Goal: Information Seeking & Learning: Learn about a topic

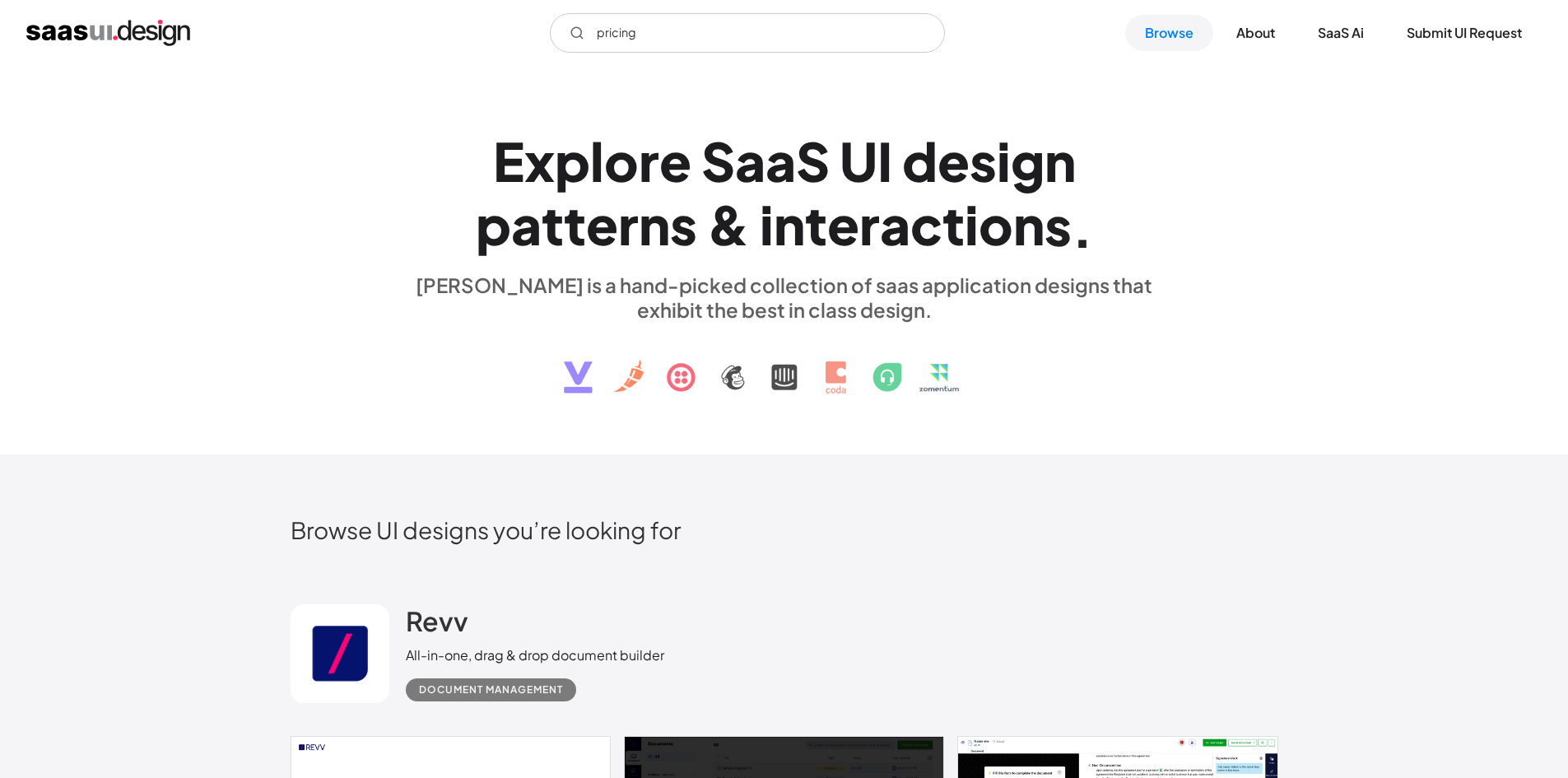
type input "pricing"
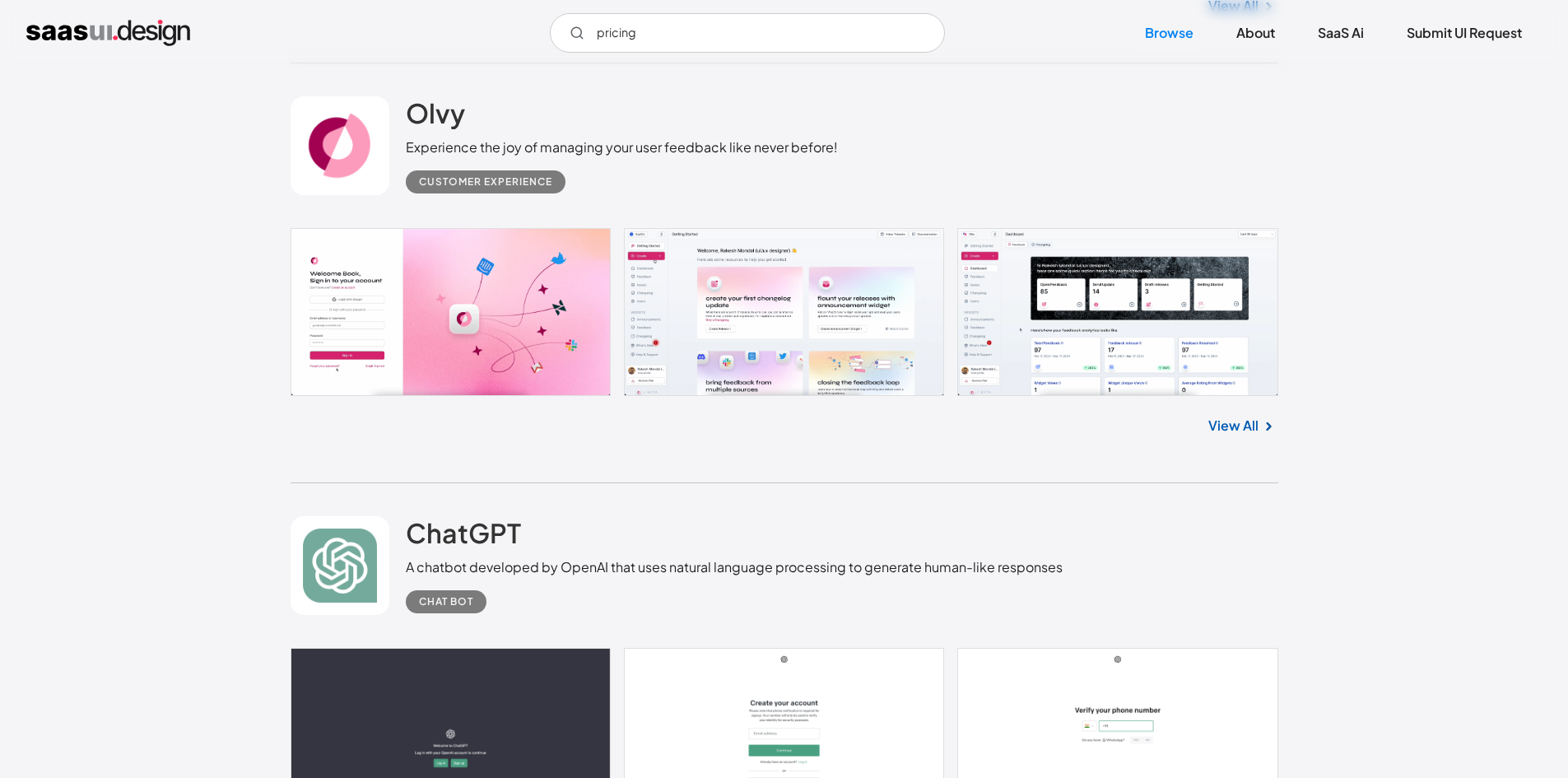
scroll to position [988, 0]
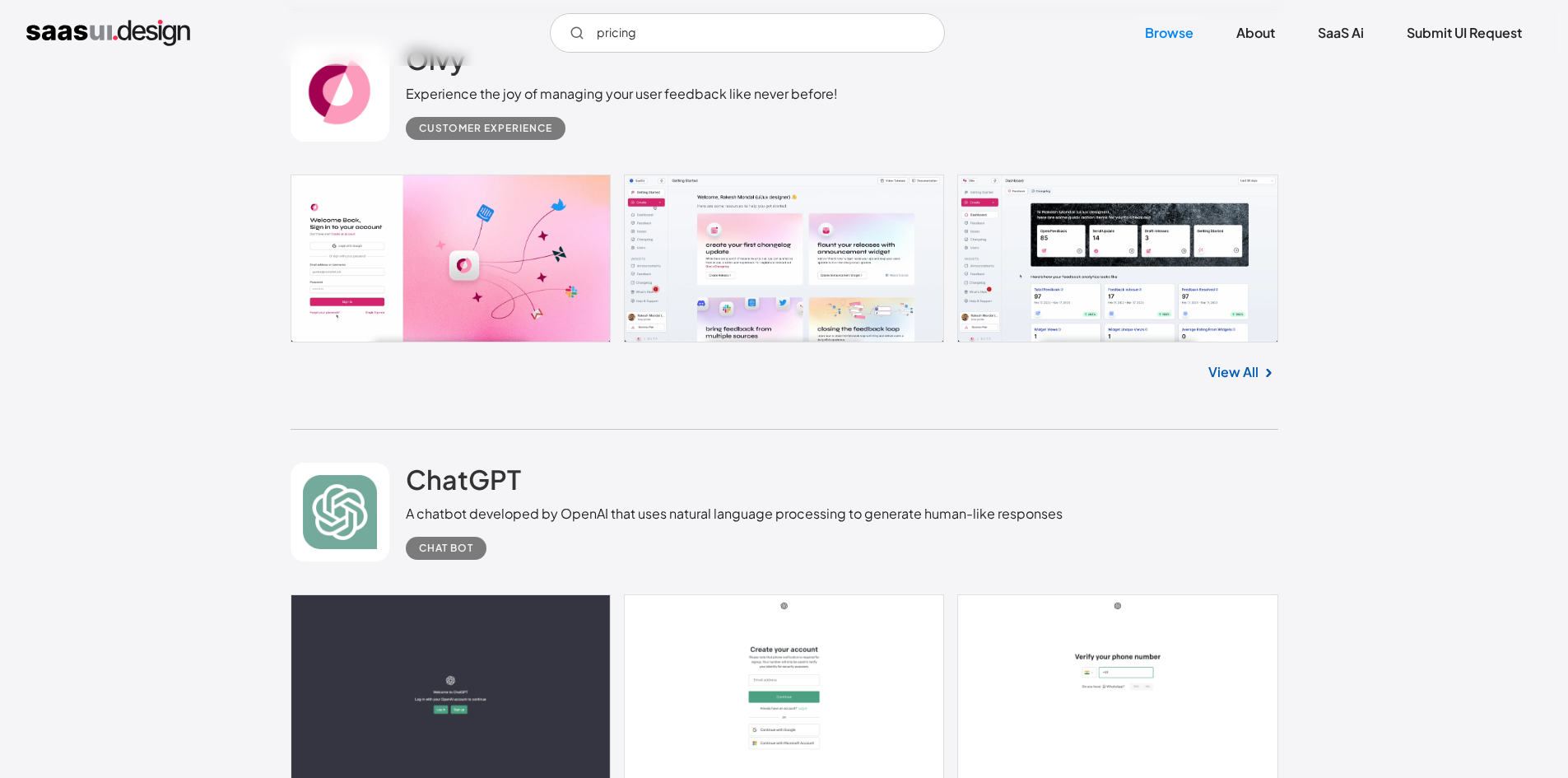
click at [1257, 371] on link "View All" at bounding box center [1233, 372] width 50 height 20
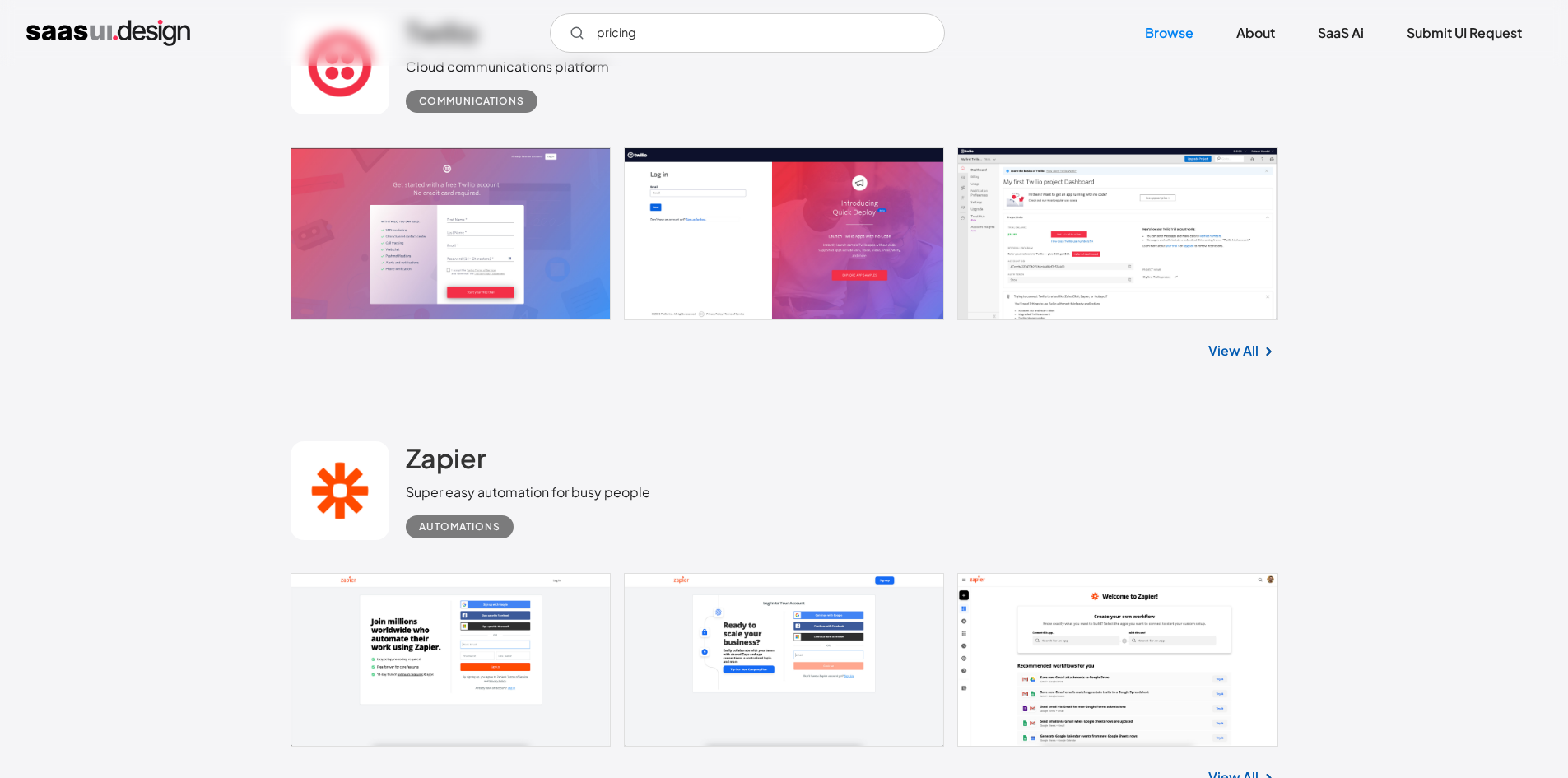
scroll to position [7085, 0]
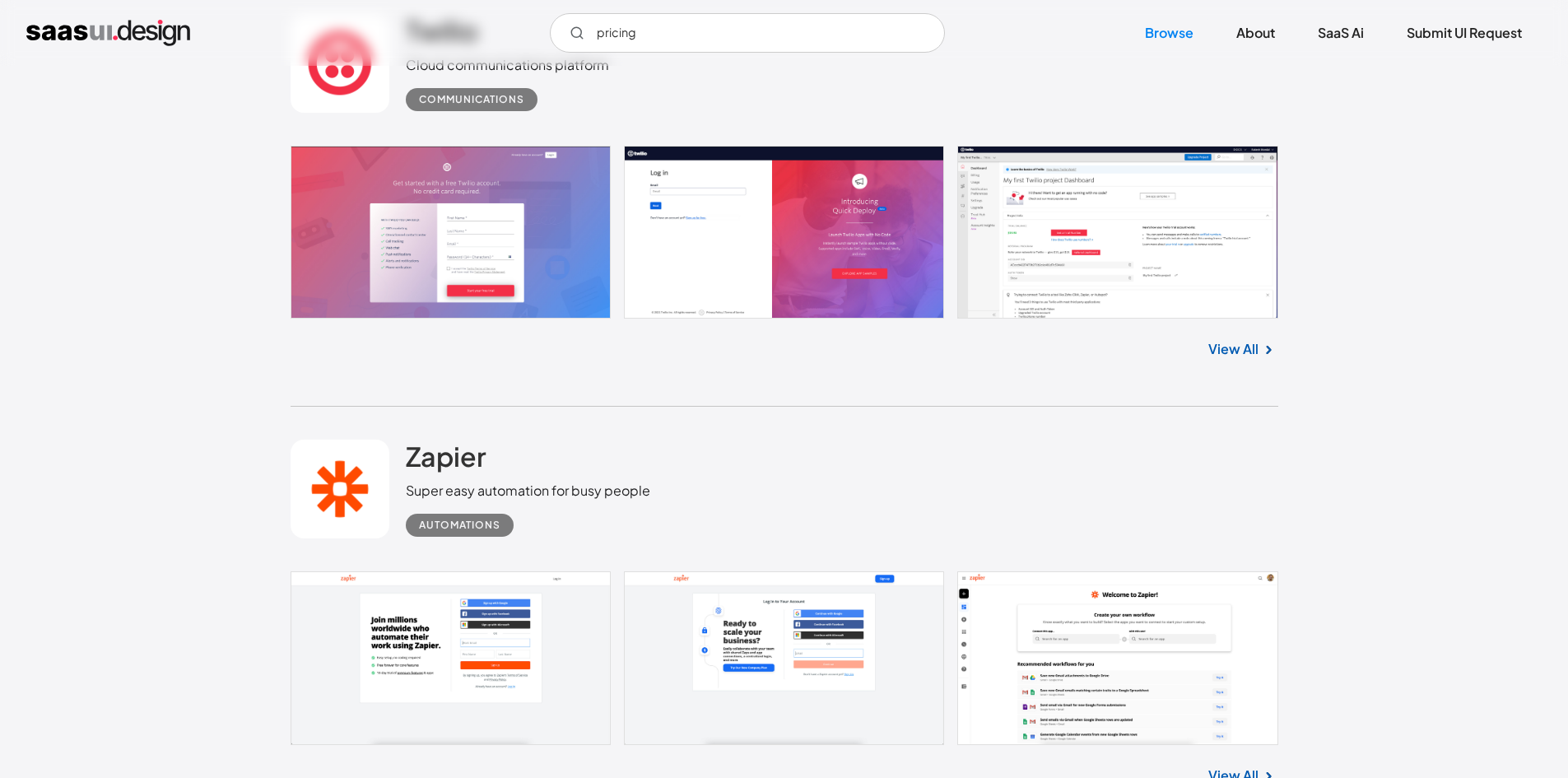
click at [1234, 354] on link "View All" at bounding box center [1233, 349] width 50 height 20
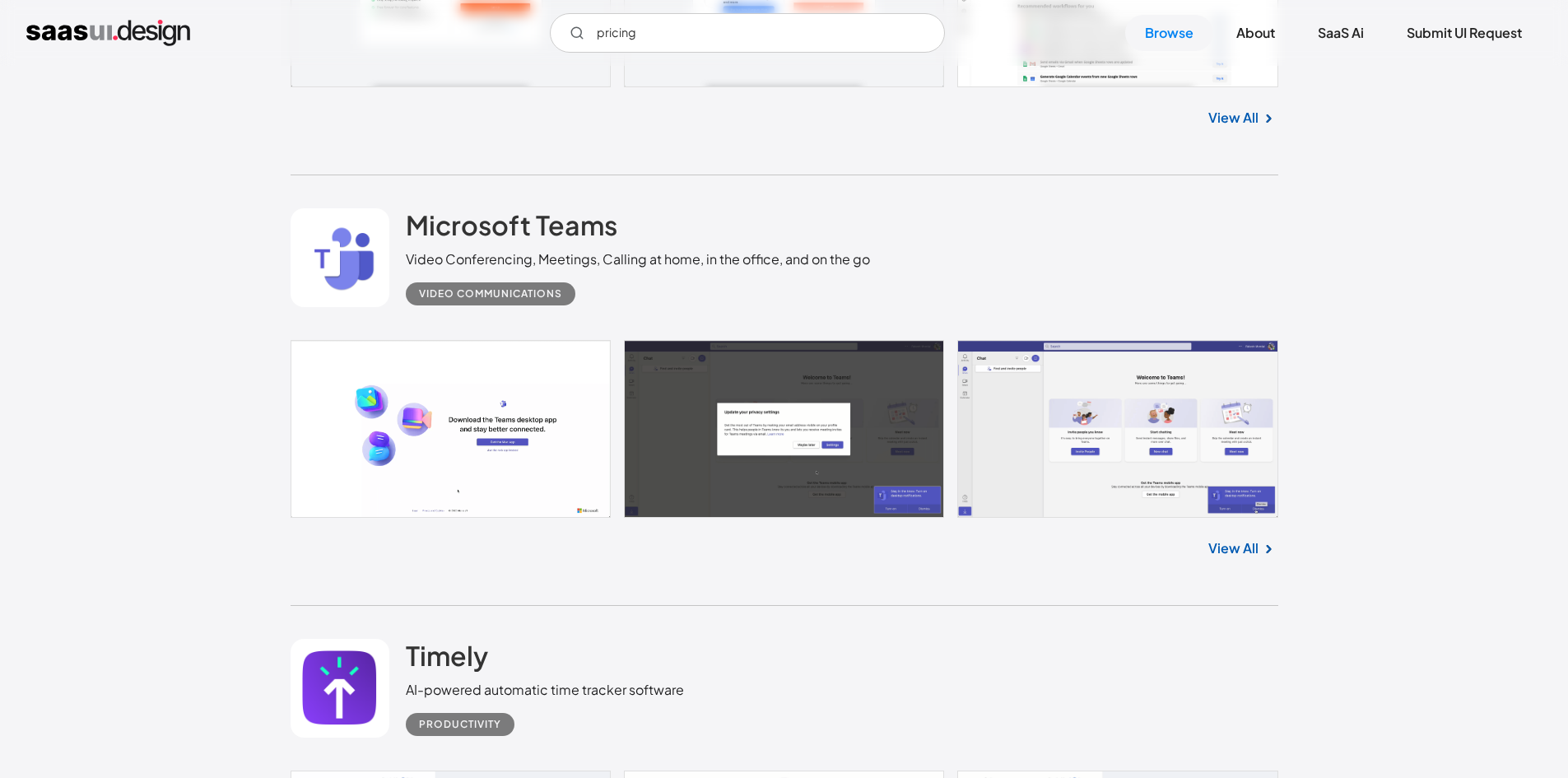
scroll to position [7744, 0]
click at [1263, 545] on img at bounding box center [1269, 548] width 20 height 20
click at [1250, 549] on link "View All" at bounding box center [1233, 548] width 50 height 20
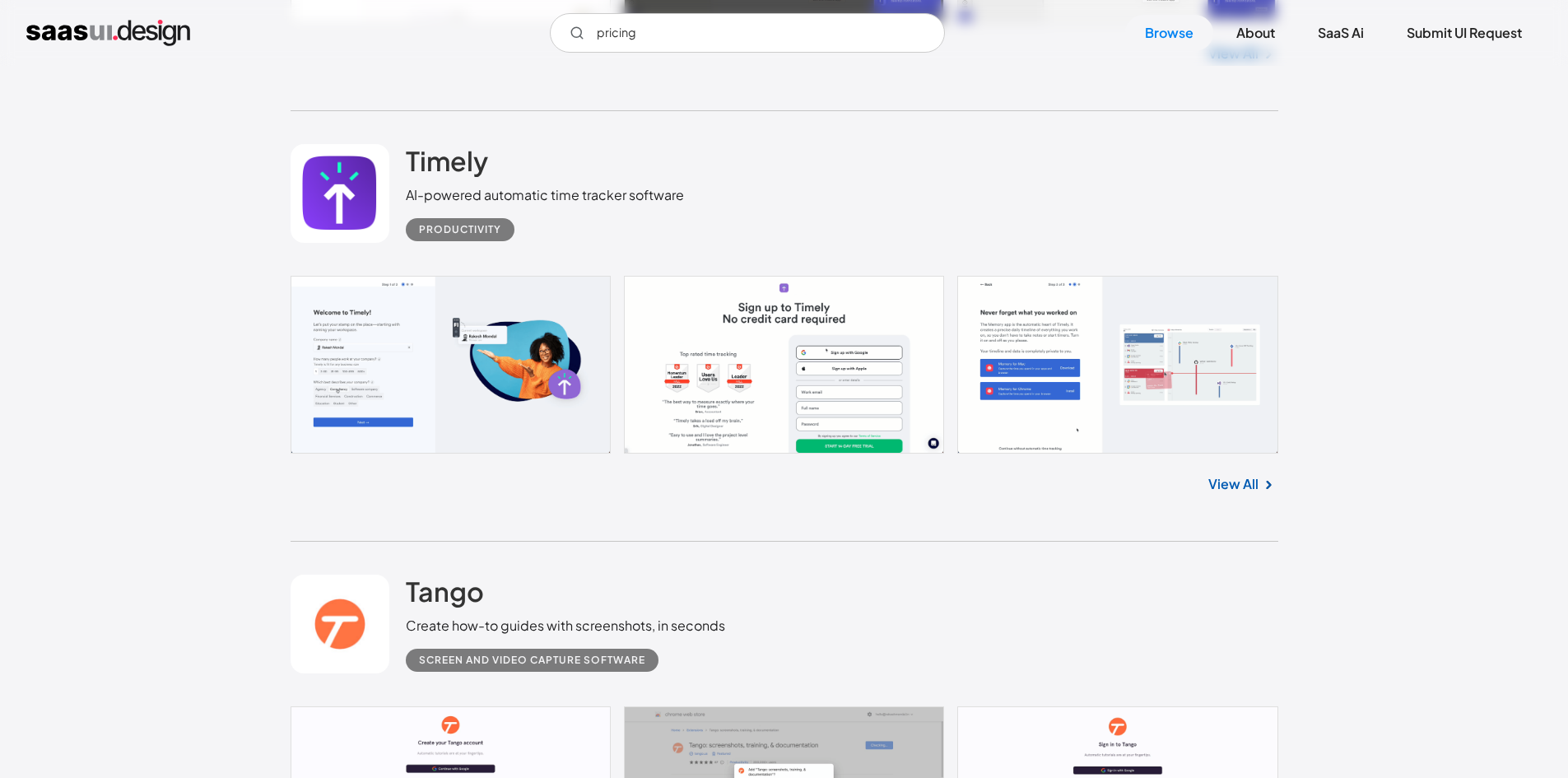
click at [1224, 484] on link "View All" at bounding box center [1233, 484] width 50 height 20
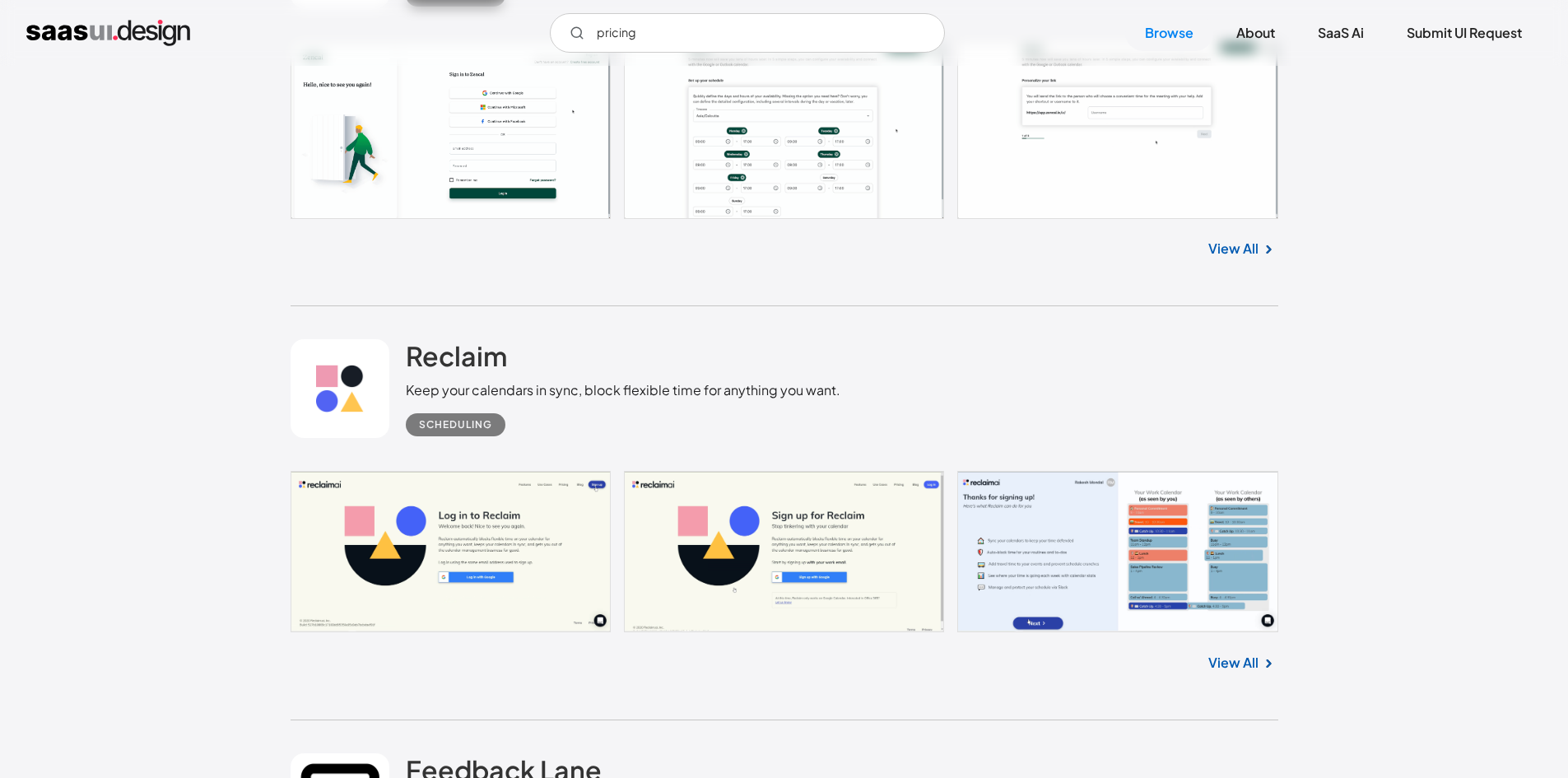
scroll to position [10544, 0]
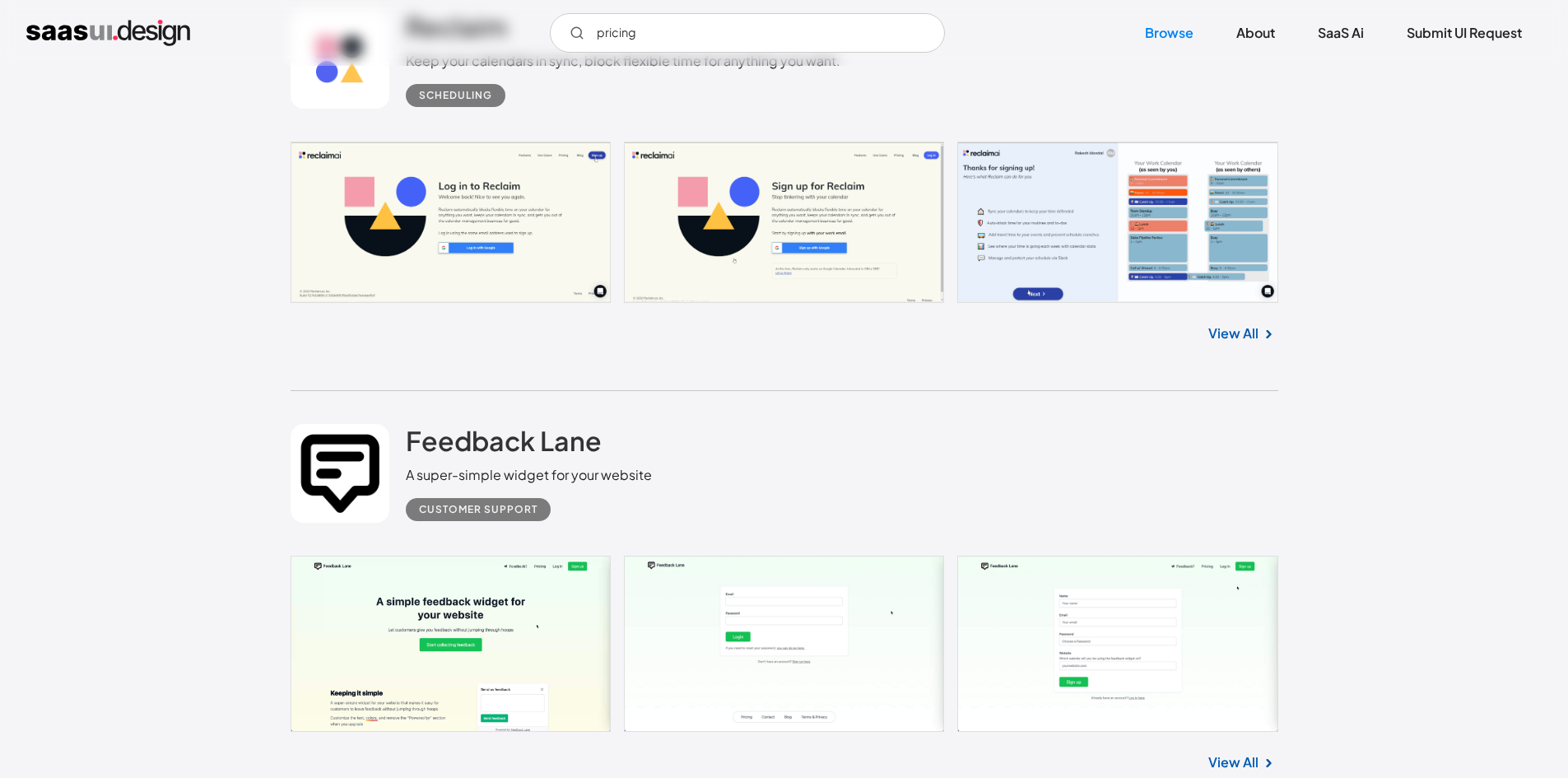
click at [1259, 332] on img at bounding box center [1269, 334] width 20 height 20
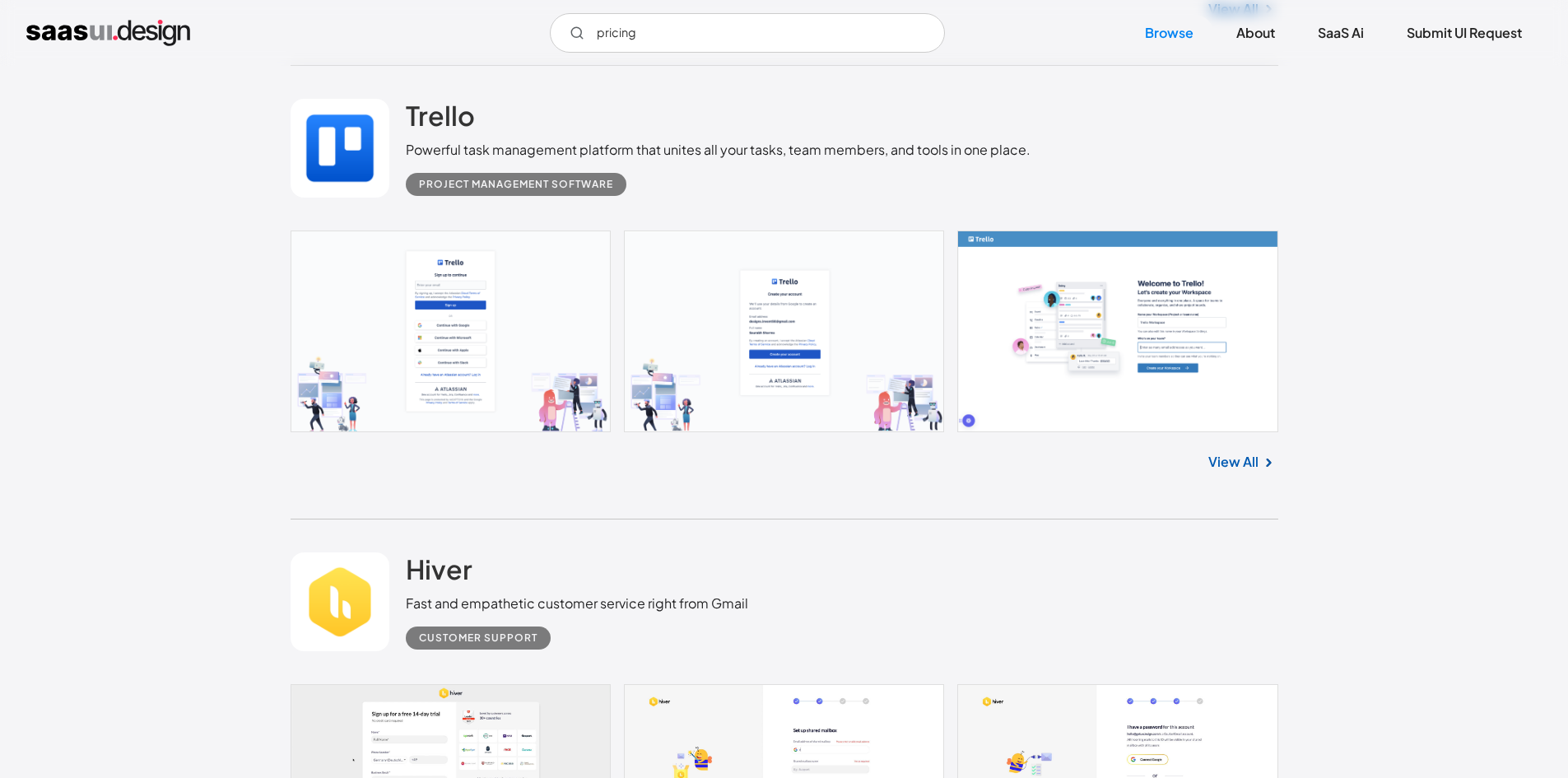
scroll to position [12274, 0]
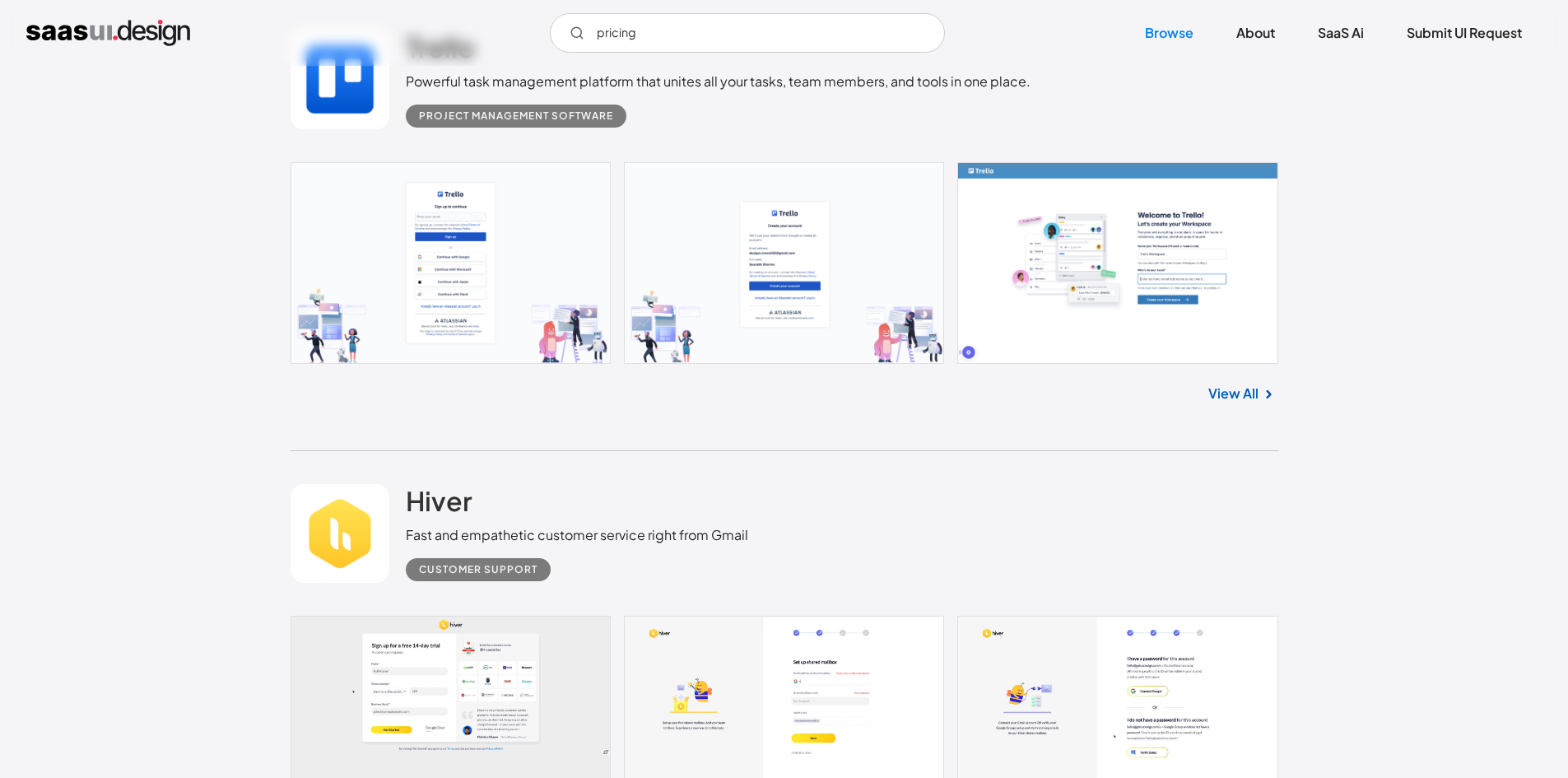
click at [1245, 397] on link "View All" at bounding box center [1233, 394] width 50 height 20
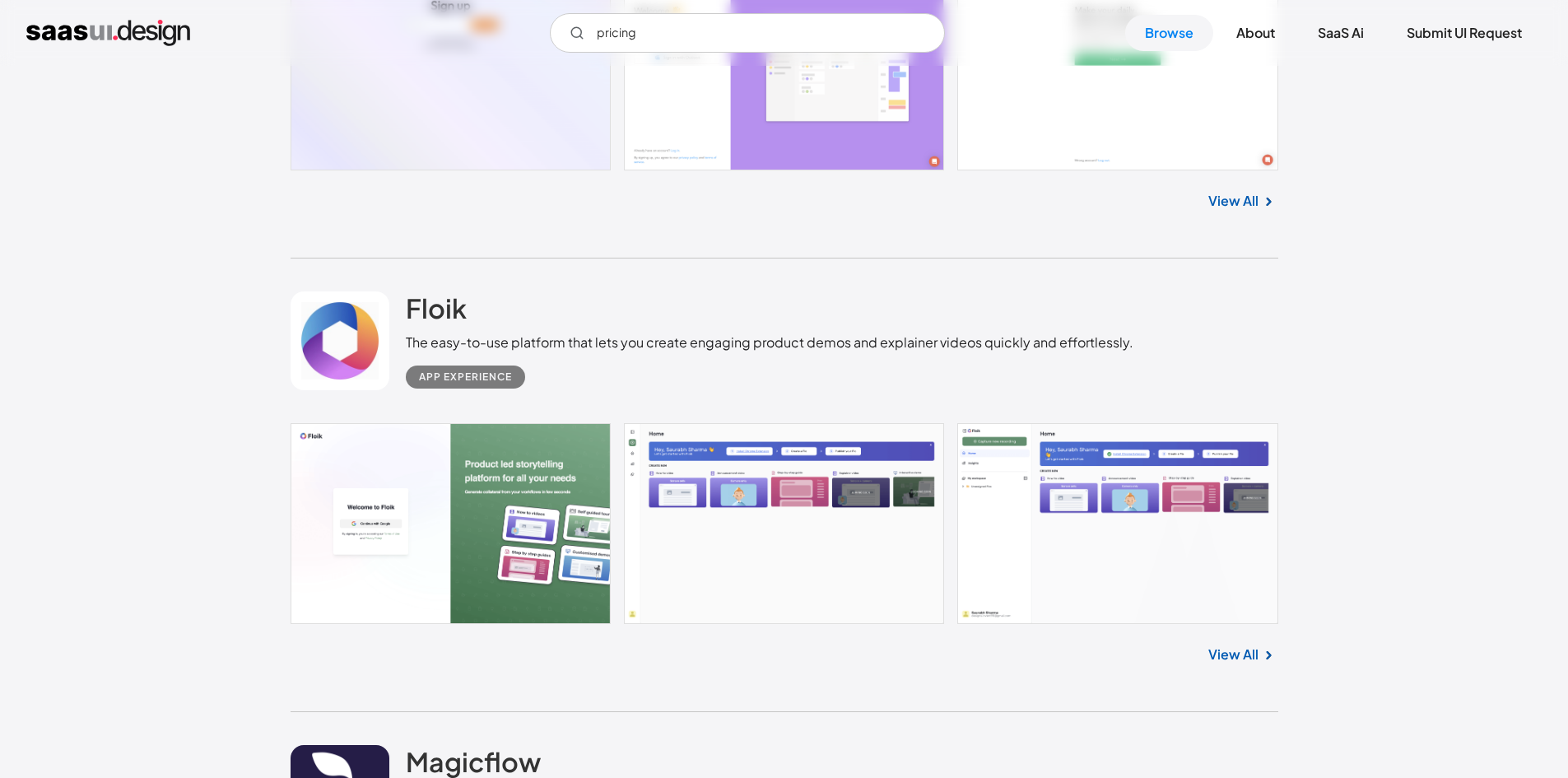
scroll to position [15404, 0]
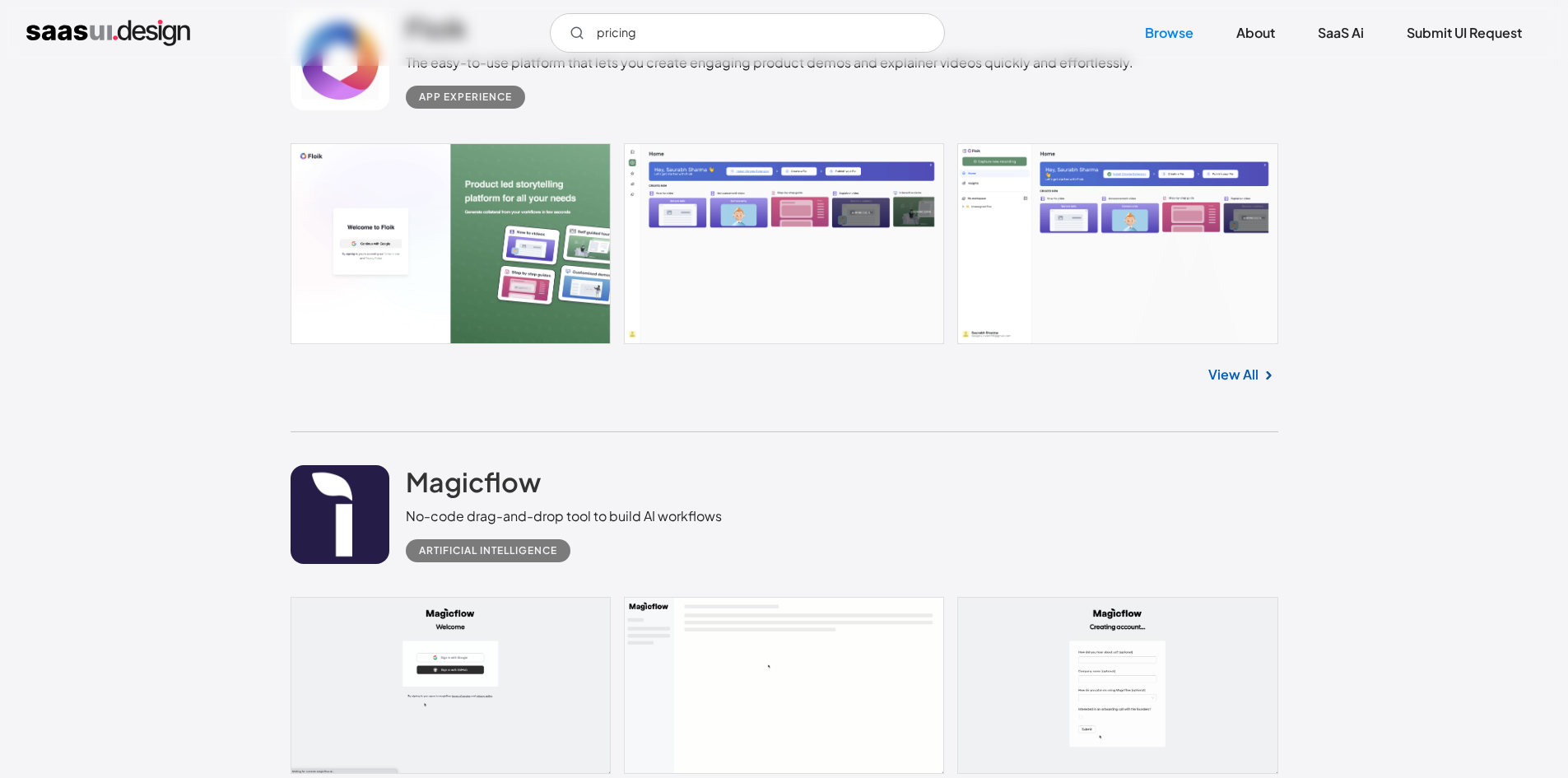
click at [1223, 373] on link "View All" at bounding box center [1233, 374] width 50 height 20
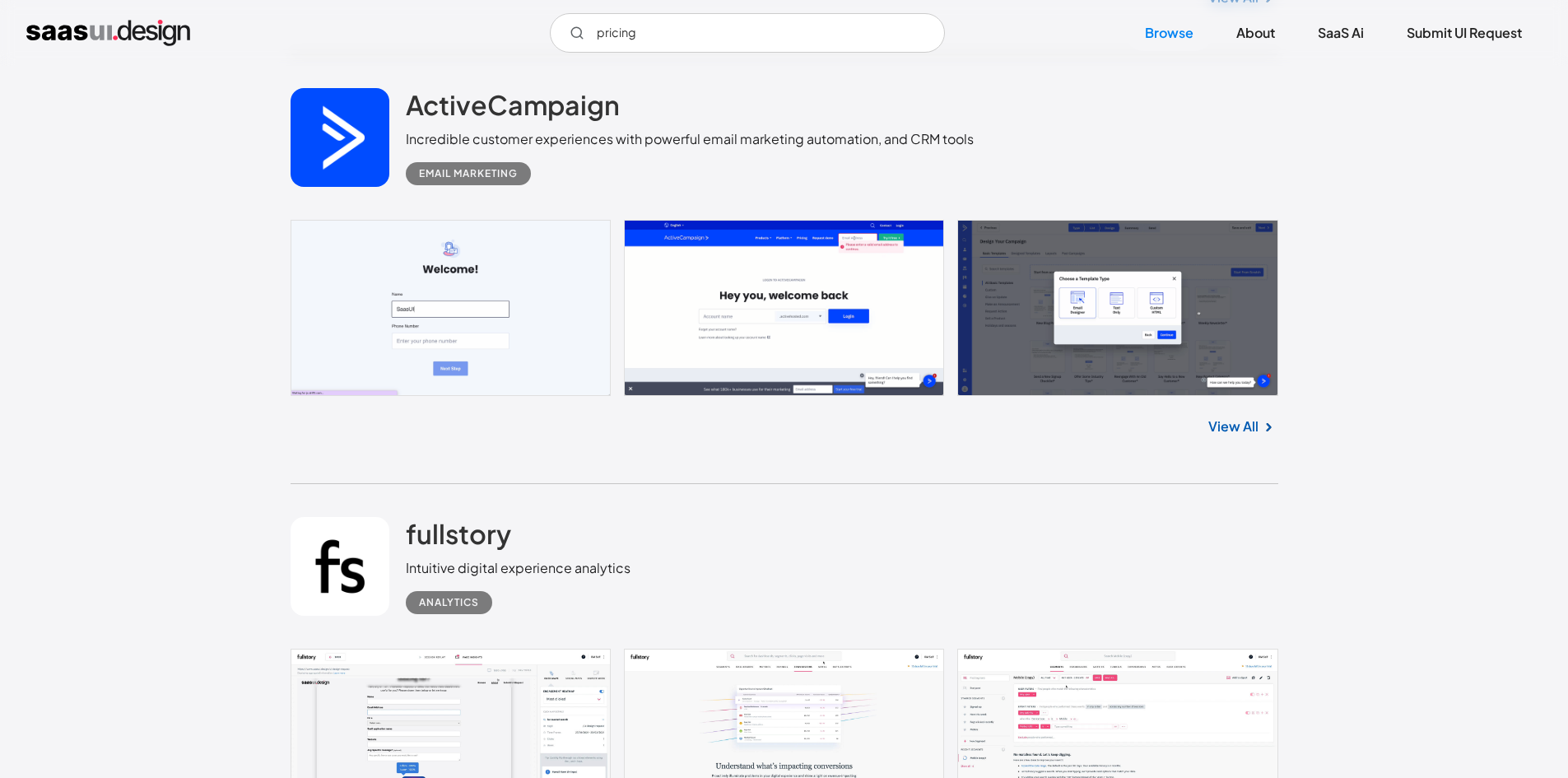
scroll to position [16805, 0]
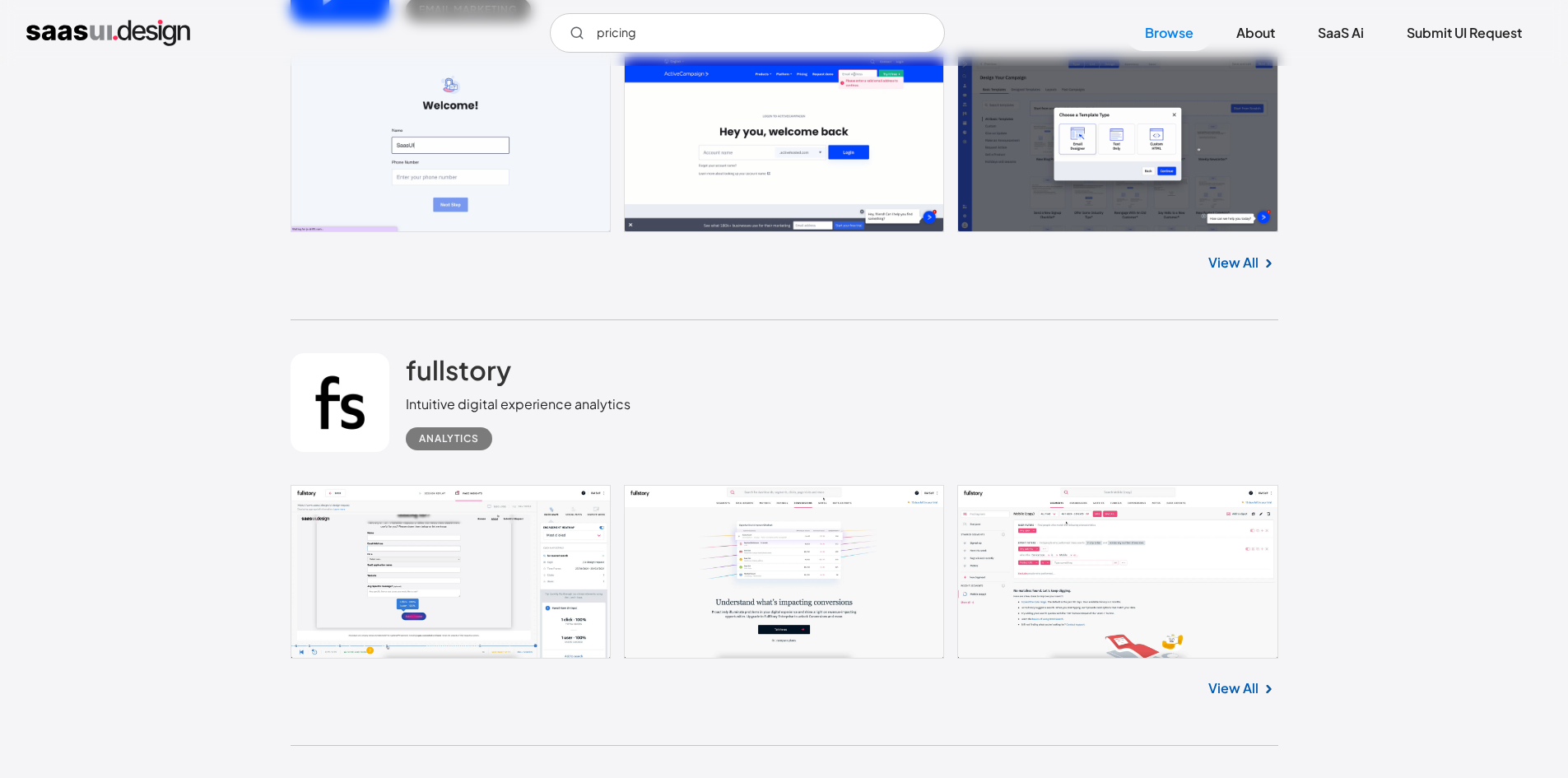
click at [1250, 252] on link "View All" at bounding box center [1233, 262] width 50 height 20
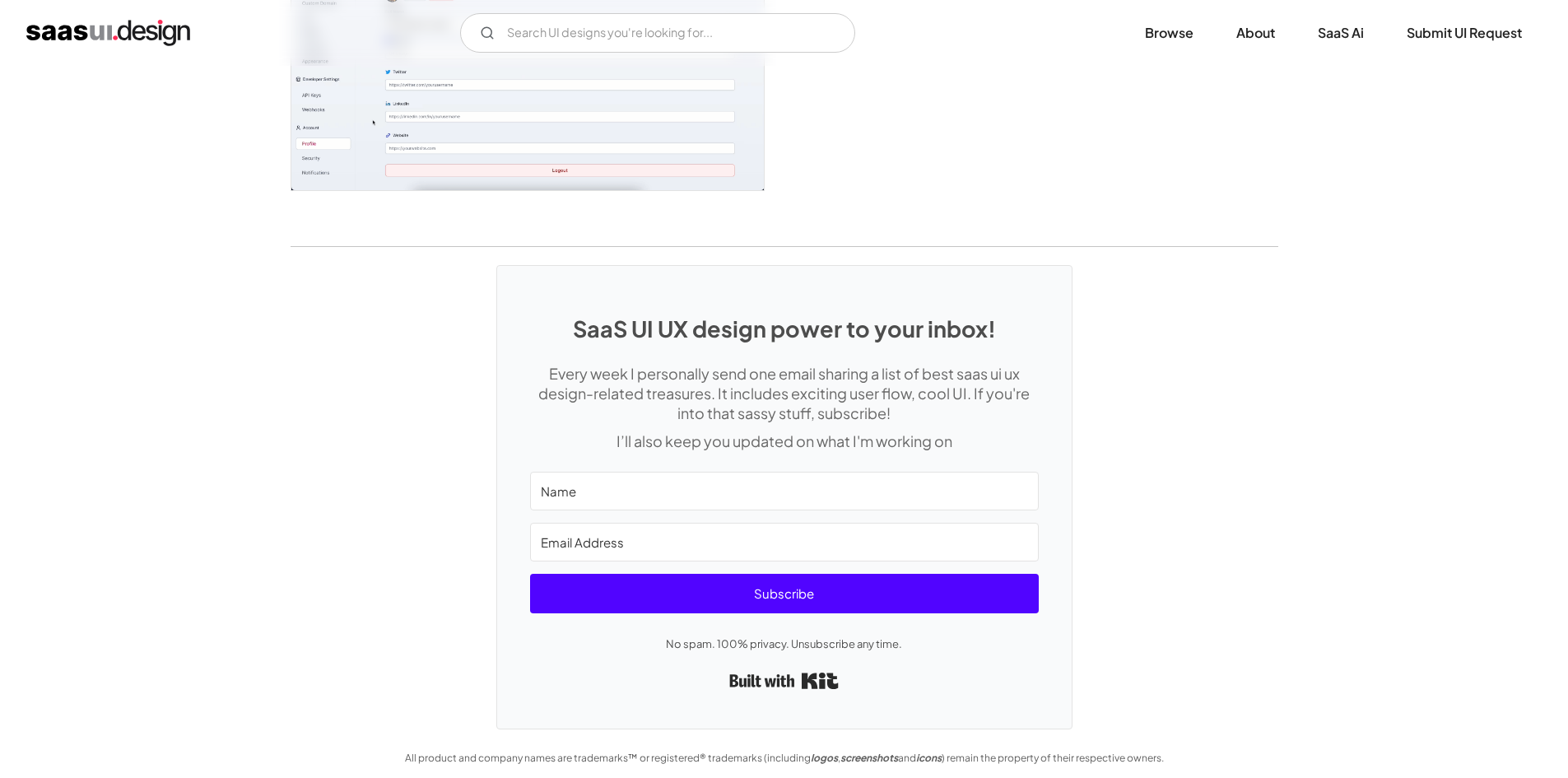
scroll to position [4398, 0]
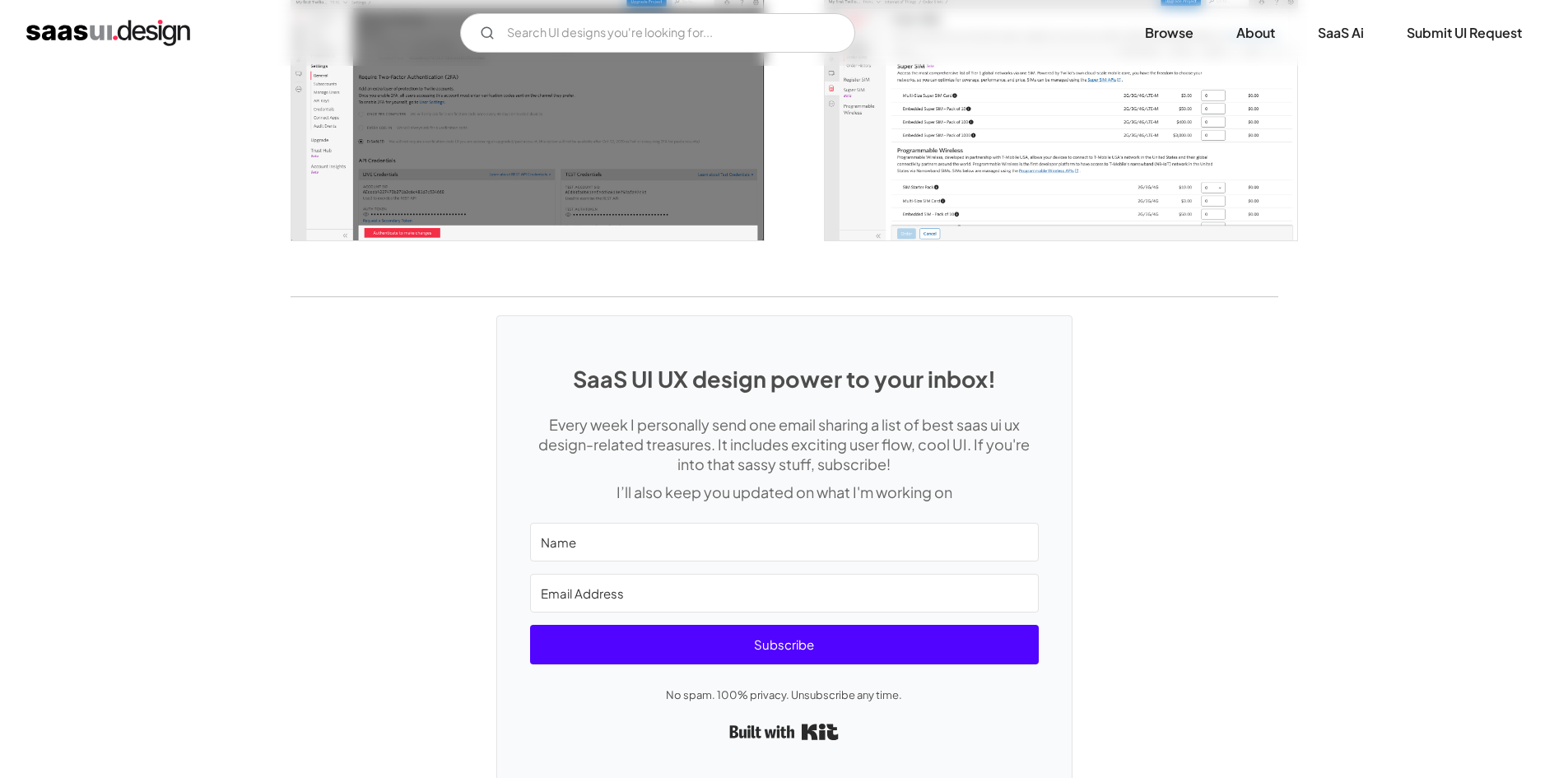
scroll to position [2385, 0]
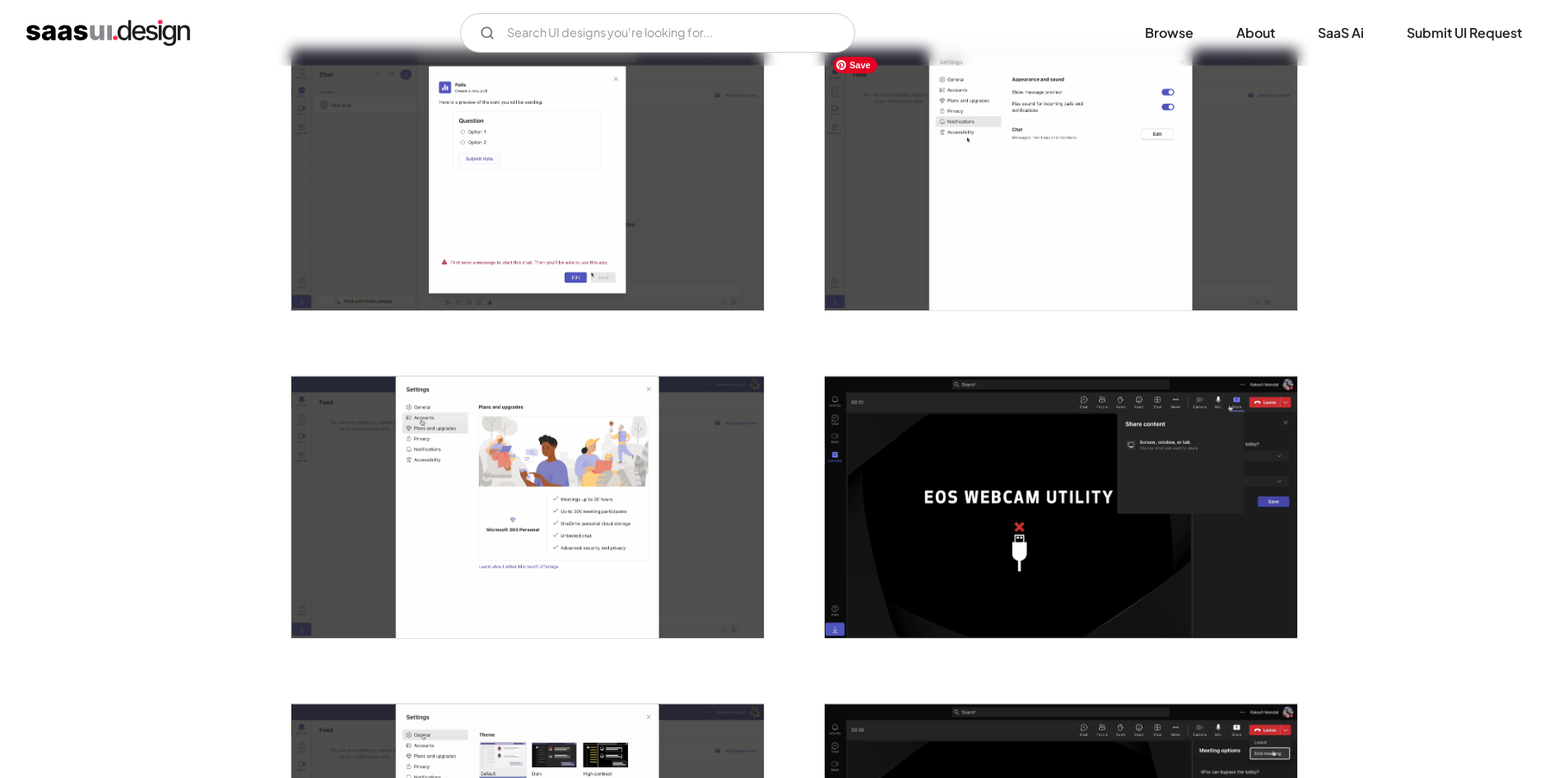
scroll to position [2097, 0]
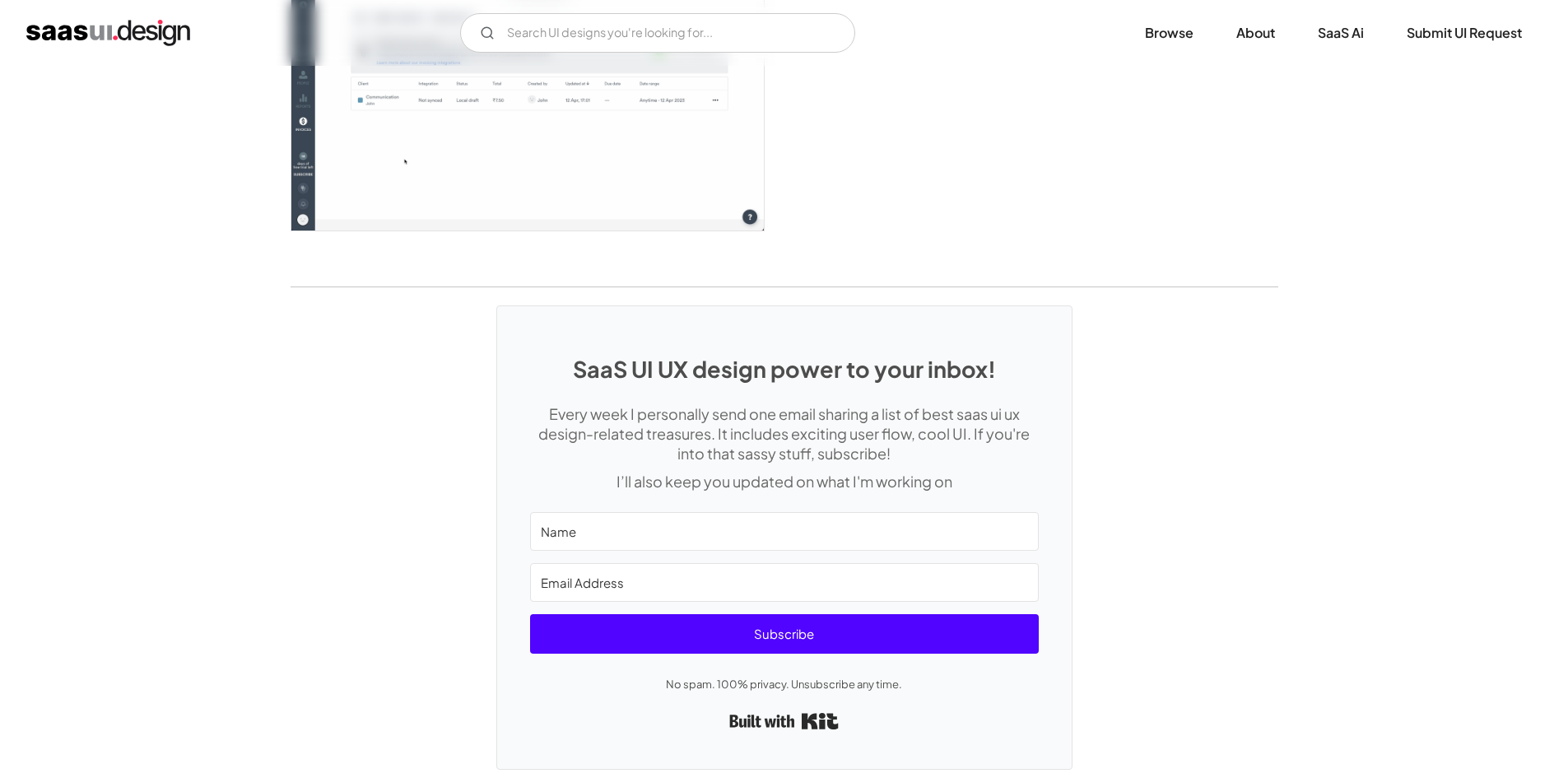
scroll to position [4384, 0]
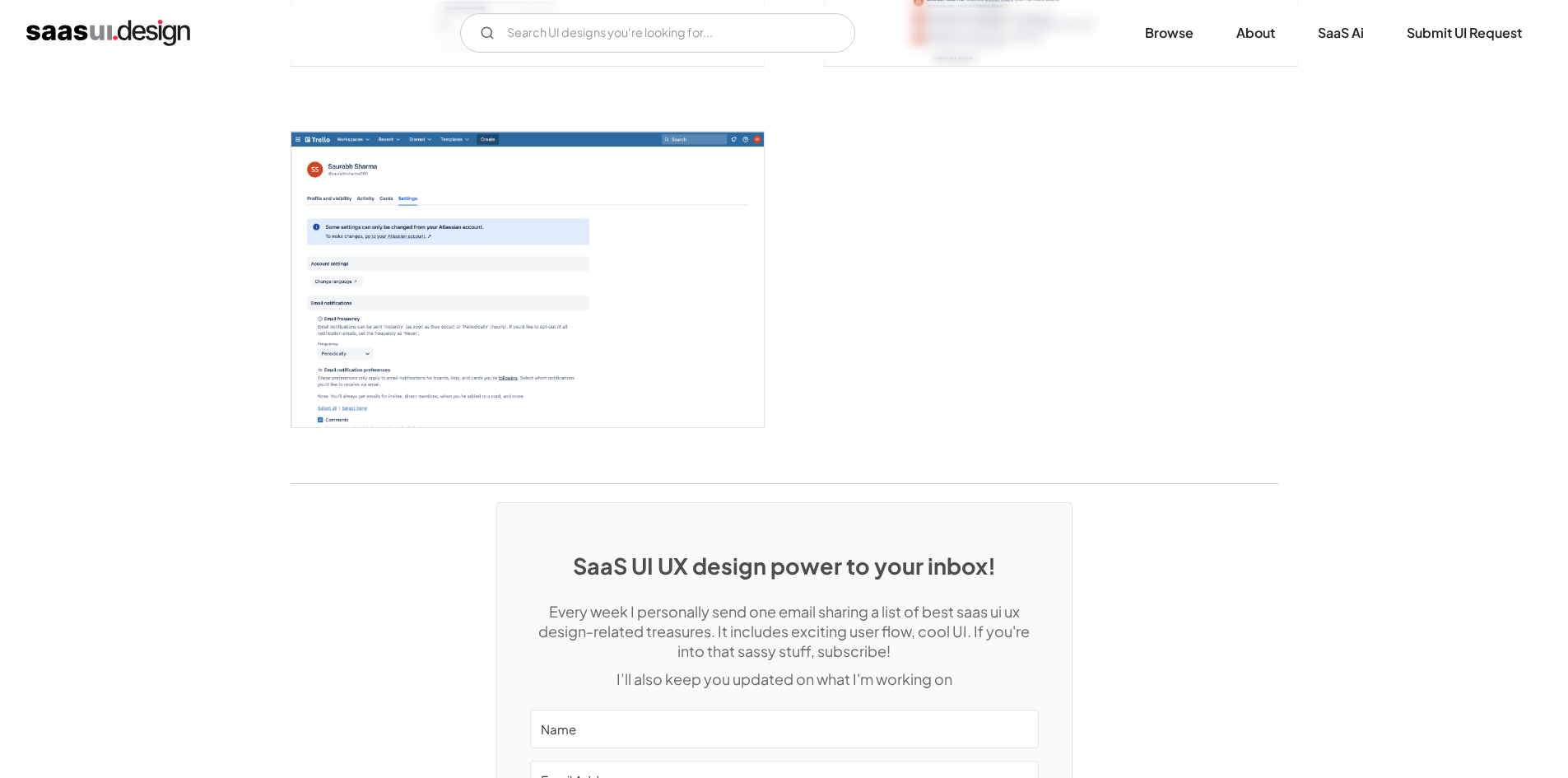
scroll to position [4478, 0]
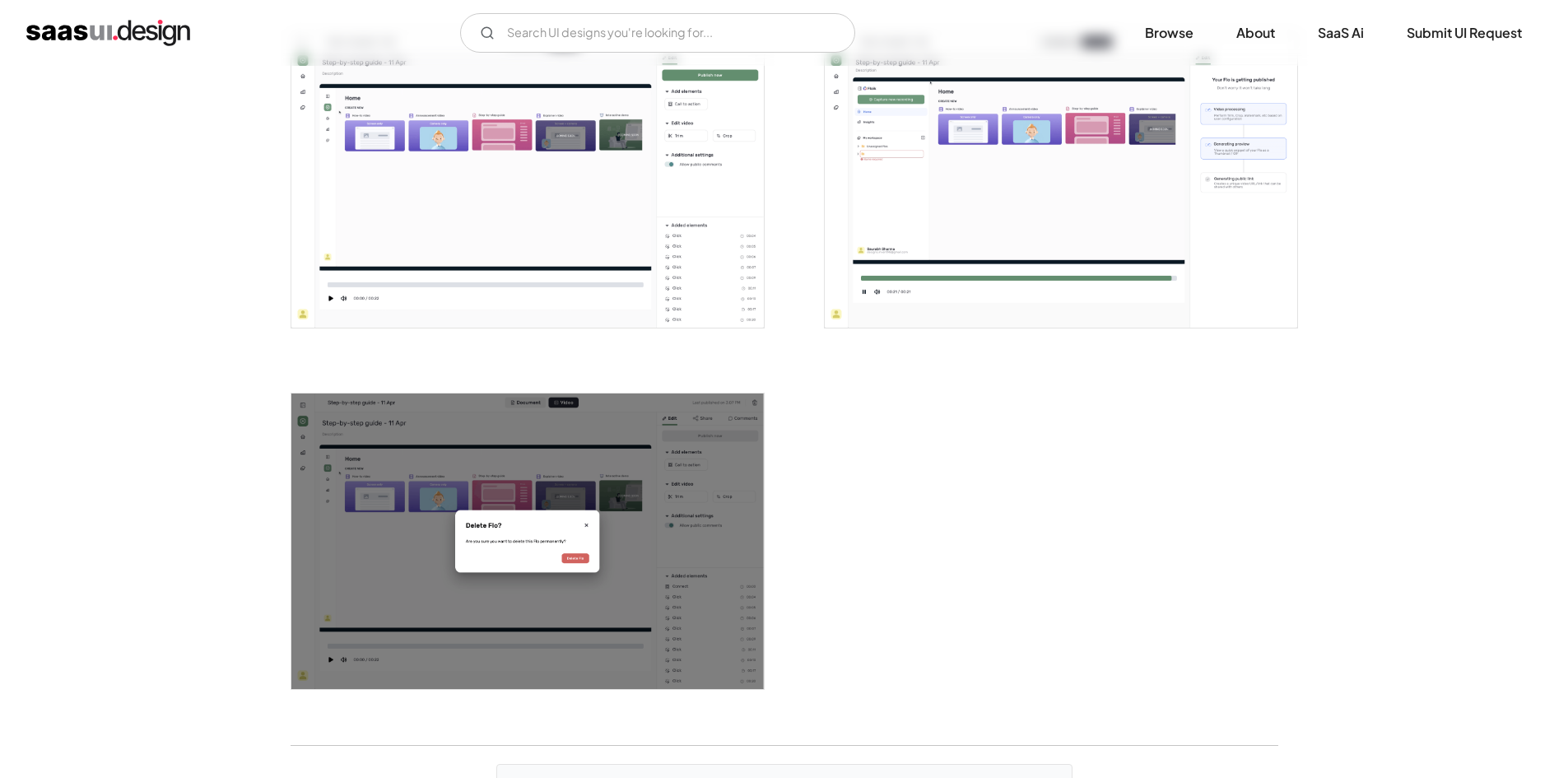
scroll to position [2306, 0]
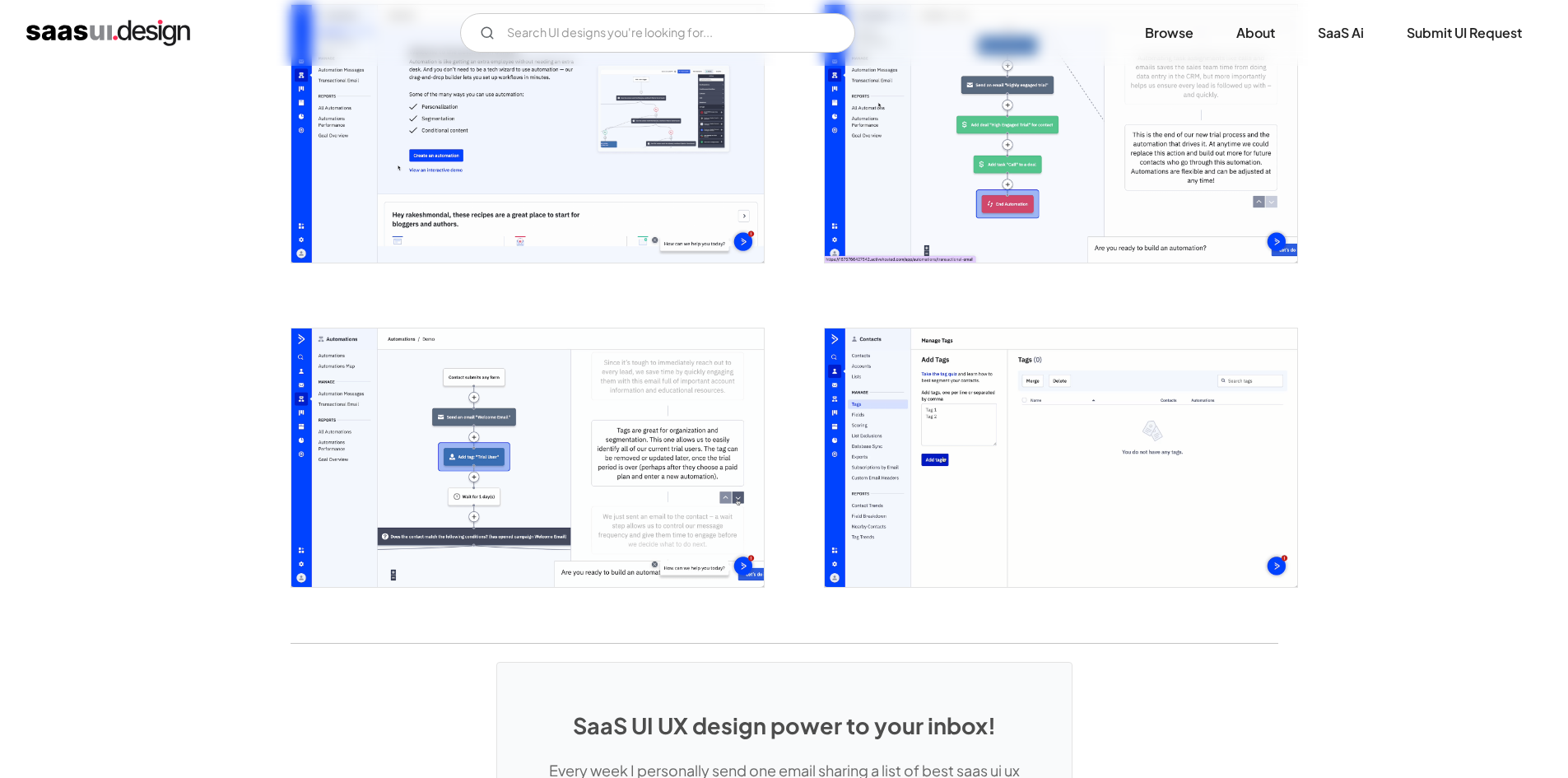
scroll to position [4030, 0]
